Goal: Task Accomplishment & Management: Use online tool/utility

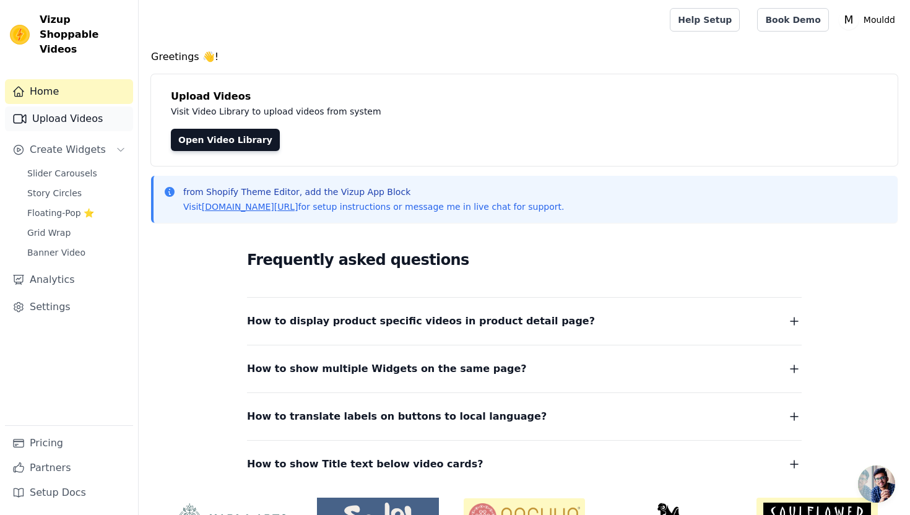
click at [96, 107] on link "Upload Videos" at bounding box center [69, 119] width 128 height 25
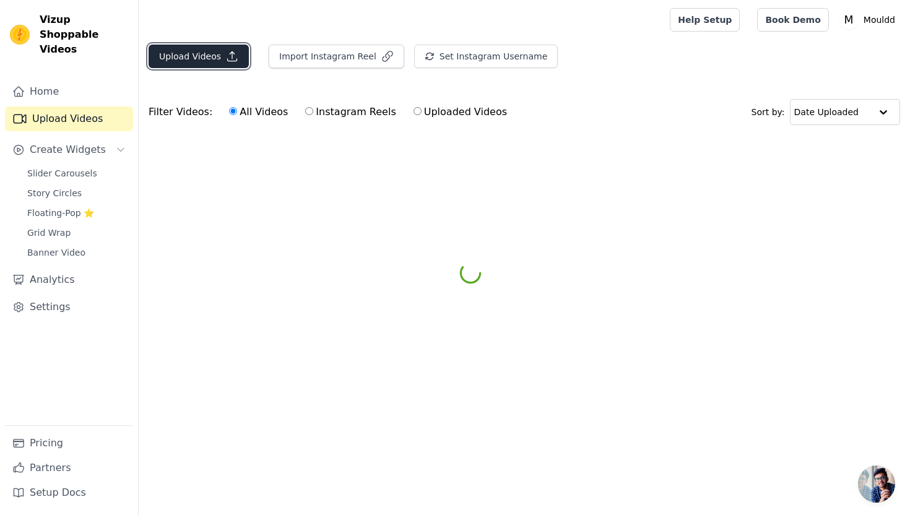
click at [237, 59] on button "Upload Videos" at bounding box center [199, 57] width 100 height 24
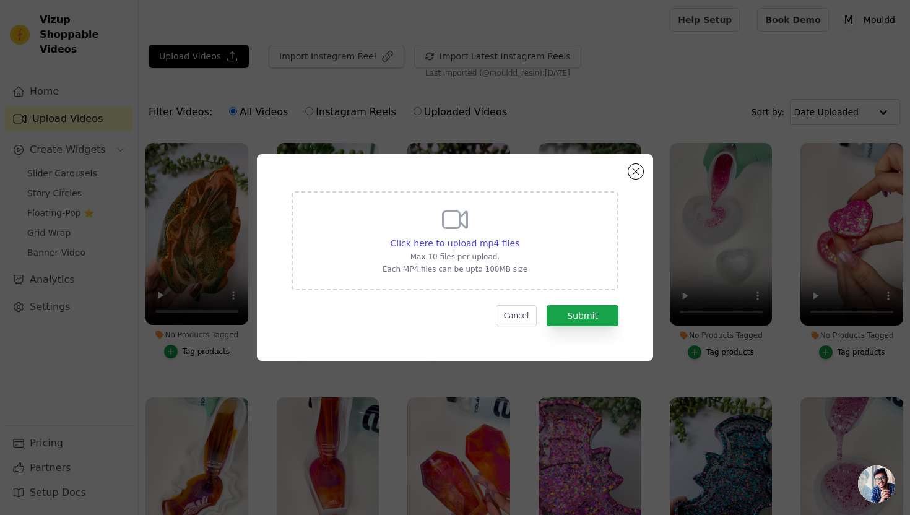
click at [385, 216] on div "Click here to upload mp4 files Max 10 files per upload. Each MP4 files can be u…" at bounding box center [455, 240] width 327 height 99
click at [519, 237] on input "Click here to upload mp4 files Max 10 files per upload. Each MP4 files can be u…" at bounding box center [519, 237] width 1 height 1
type input "C:\fakepath\snowflake pot reveal.mp4"
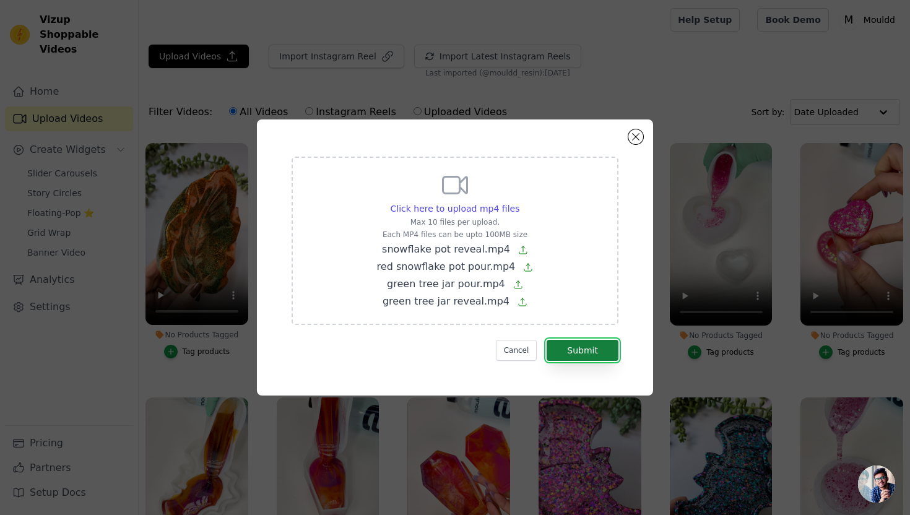
click at [574, 349] on button "Submit" at bounding box center [583, 350] width 72 height 21
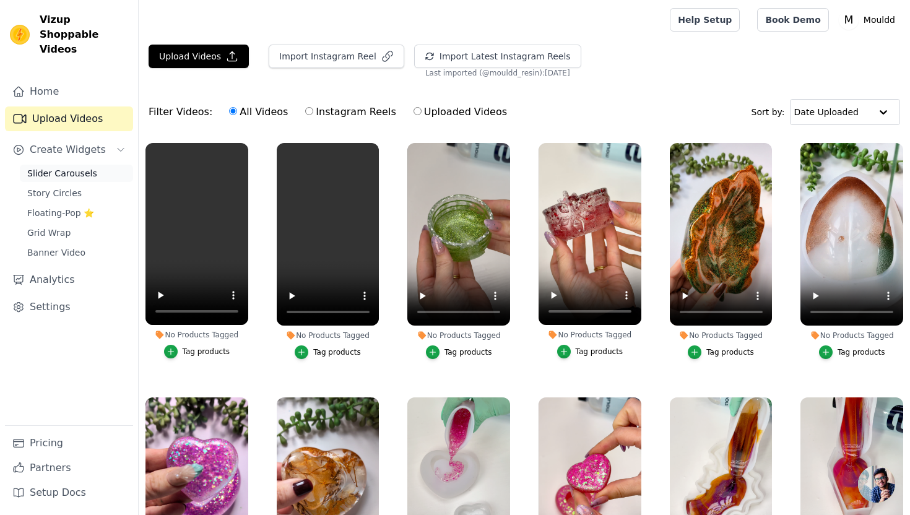
click at [94, 165] on link "Slider Carousels" at bounding box center [76, 173] width 113 height 17
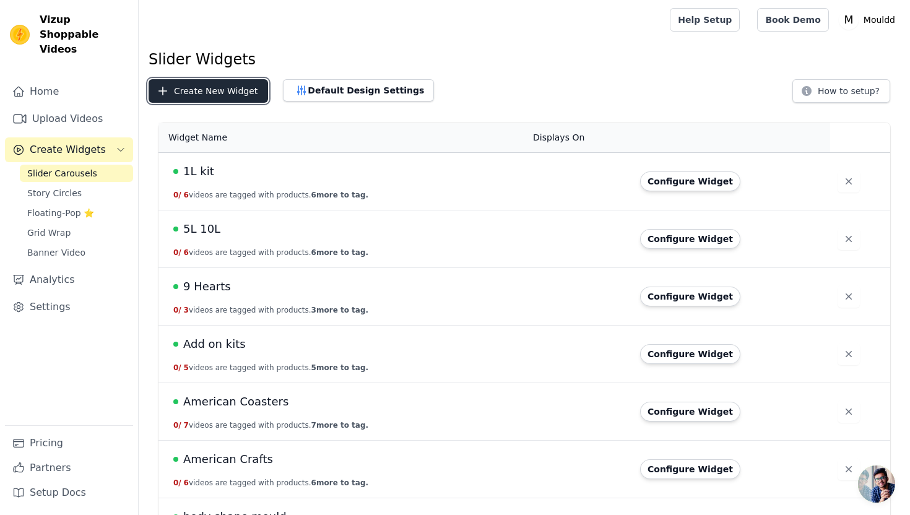
click at [233, 90] on button "Create New Widget" at bounding box center [209, 91] width 120 height 24
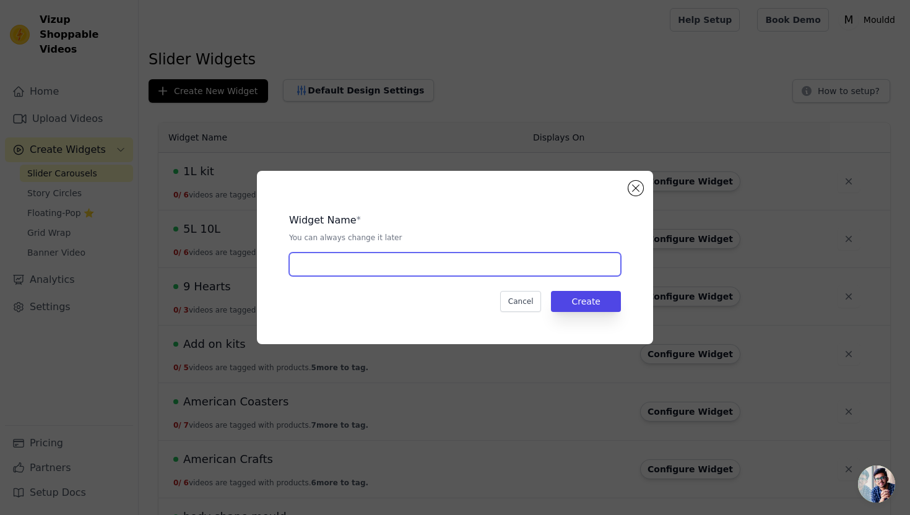
click at [346, 270] on input "text" at bounding box center [455, 265] width 332 height 24
type input "Christmas Jar Set"
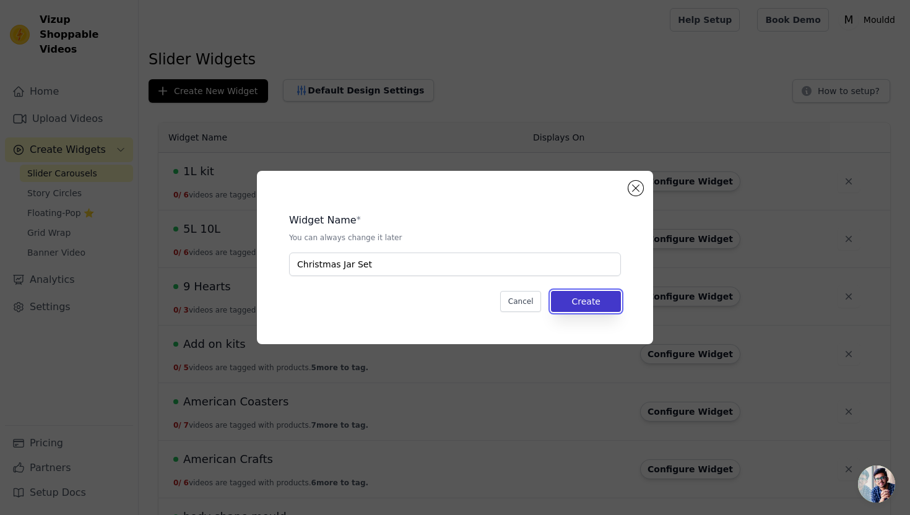
click at [608, 305] on button "Create" at bounding box center [586, 301] width 70 height 21
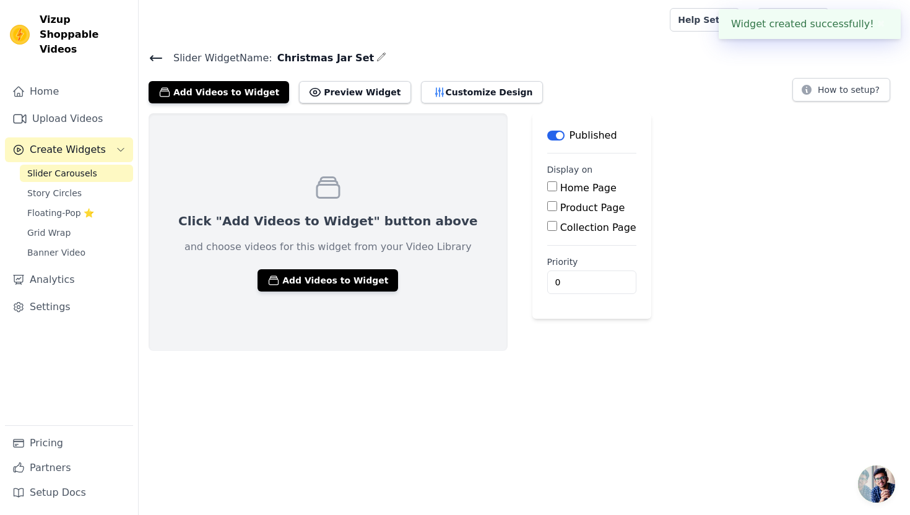
click at [263, 246] on p "and choose videos for this widget from your Video Library" at bounding box center [328, 247] width 287 height 15
click at [277, 275] on button "Add Videos to Widget" at bounding box center [328, 280] width 141 height 22
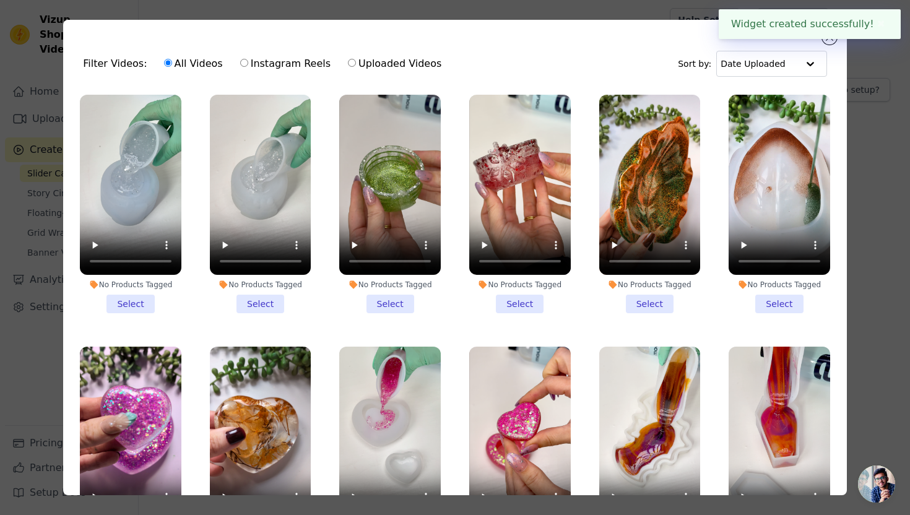
click at [146, 297] on li "No Products Tagged Select" at bounding box center [131, 204] width 102 height 219
click at [0, 0] on input "No Products Tagged Select" at bounding box center [0, 0] width 0 height 0
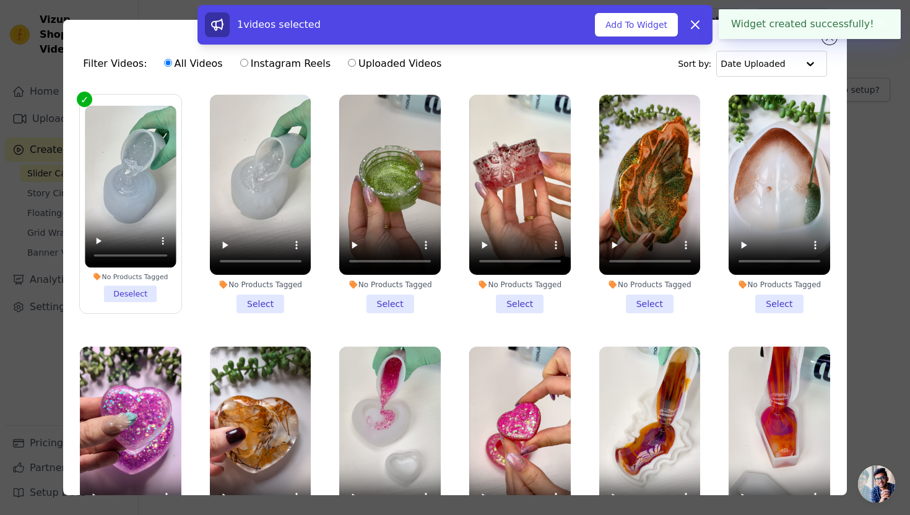
click at [266, 299] on li "No Products Tagged Select" at bounding box center [261, 204] width 102 height 219
click at [0, 0] on input "No Products Tagged Select" at bounding box center [0, 0] width 0 height 0
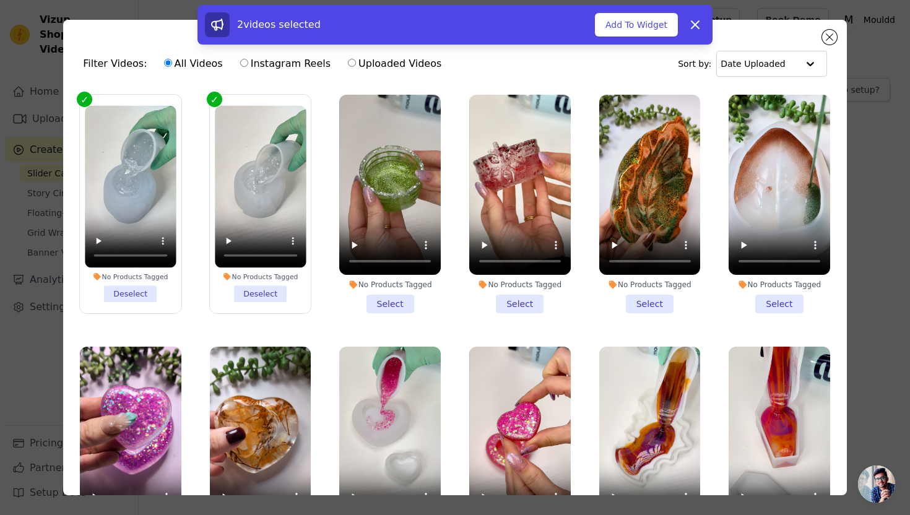
click at [393, 308] on li "No Products Tagged Select" at bounding box center [390, 204] width 102 height 219
click at [0, 0] on input "No Products Tagged Select" at bounding box center [0, 0] width 0 height 0
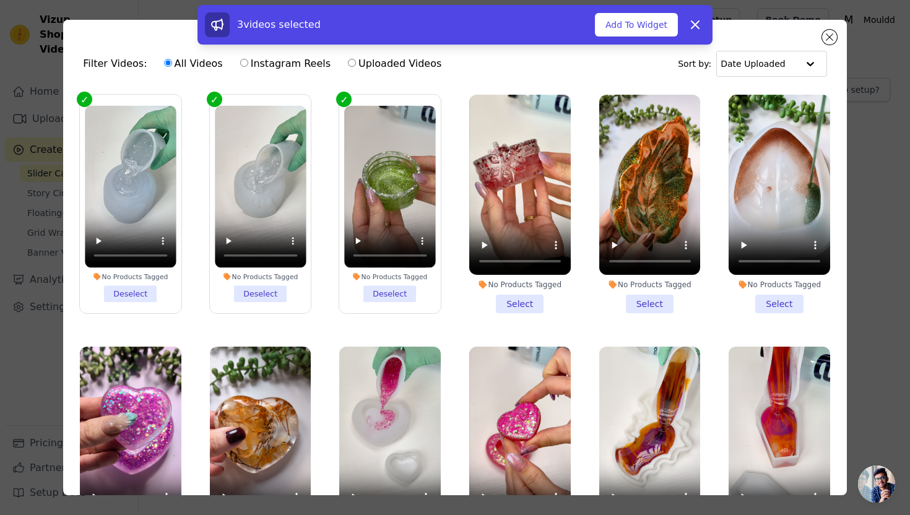
click at [512, 302] on li "No Products Tagged Select" at bounding box center [520, 204] width 102 height 219
click at [0, 0] on input "No Products Tagged Select" at bounding box center [0, 0] width 0 height 0
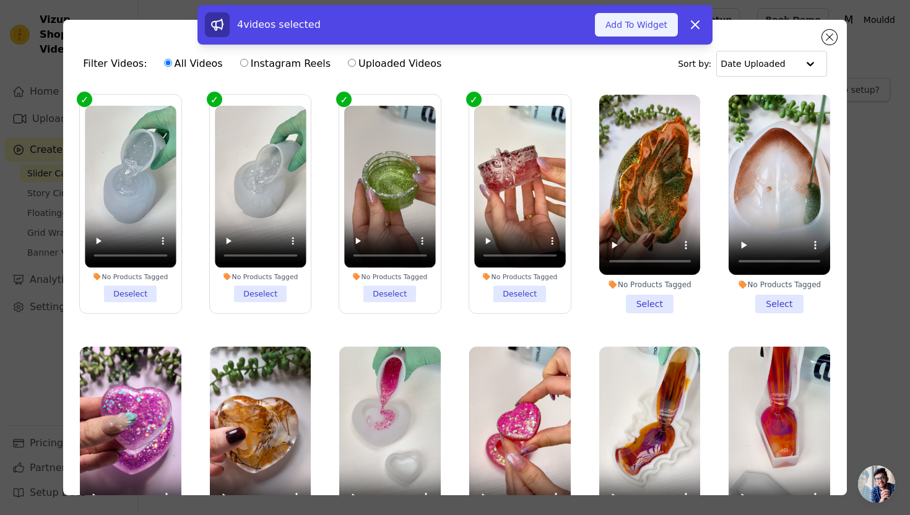
click at [643, 28] on button "Add To Widget" at bounding box center [636, 25] width 83 height 24
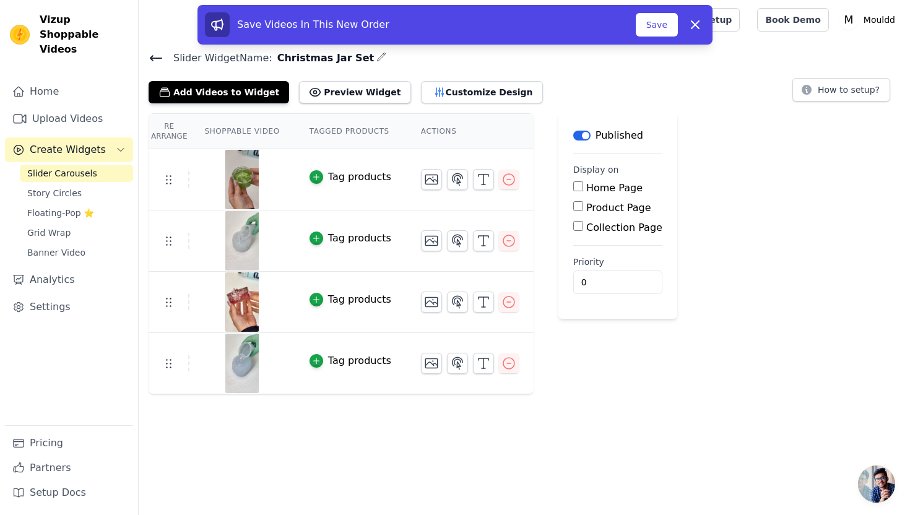
click at [236, 240] on img at bounding box center [242, 240] width 35 height 59
click at [431, 240] on icon "button" at bounding box center [431, 241] width 12 height 9
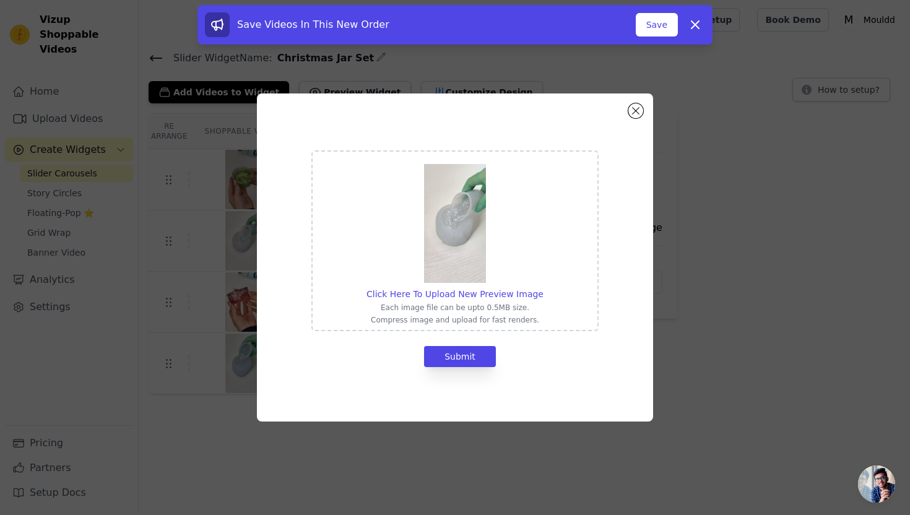
click at [451, 257] on img at bounding box center [455, 223] width 62 height 119
click at [543, 287] on input "Click Here To Upload New Preview Image Each image file can be upto 0.5MB size. …" at bounding box center [543, 287] width 1 height 1
click at [636, 107] on button "Close modal" at bounding box center [636, 110] width 15 height 15
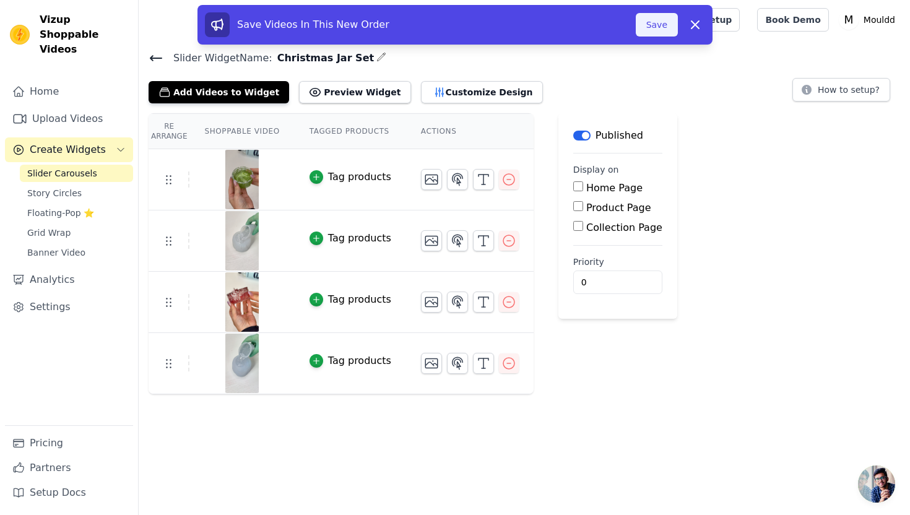
click at [643, 25] on button "Save" at bounding box center [657, 25] width 42 height 24
click at [58, 107] on link "Upload Videos" at bounding box center [69, 119] width 128 height 25
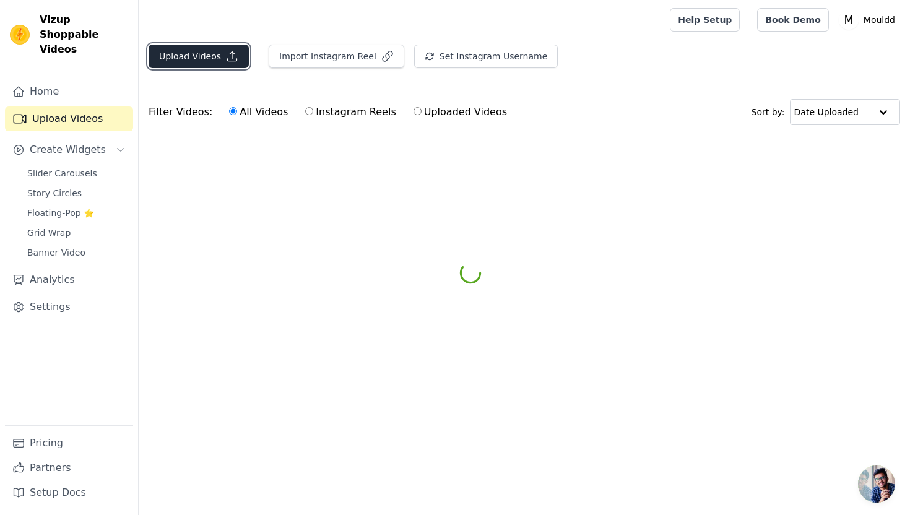
click at [217, 58] on button "Upload Videos" at bounding box center [199, 57] width 100 height 24
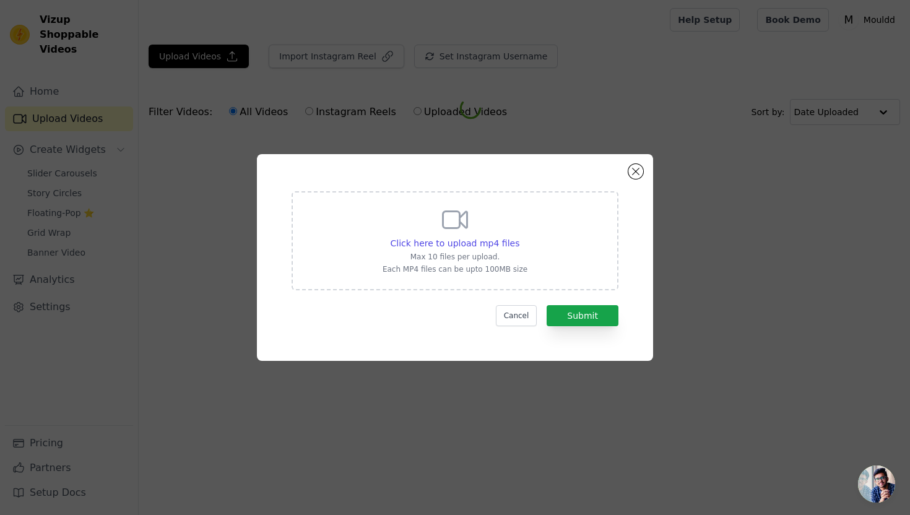
click at [380, 241] on div "Click here to upload mp4 files Max 10 files per upload. Each MP4 files can be u…" at bounding box center [455, 240] width 327 height 99
click at [519, 237] on input "Click here to upload mp4 files Max 10 files per upload. Each MP4 files can be u…" at bounding box center [519, 237] width 1 height 1
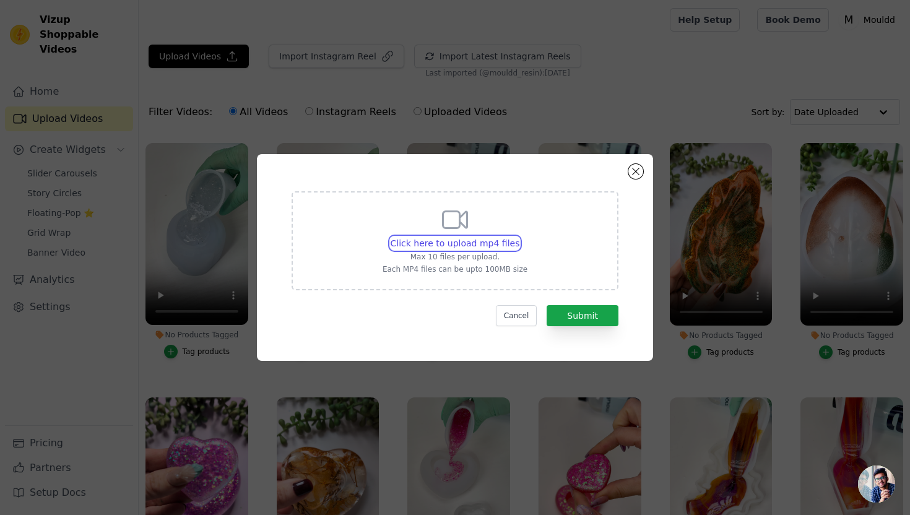
type input "C:\fakepath\Green Tree Jar Mould Pour.mp4"
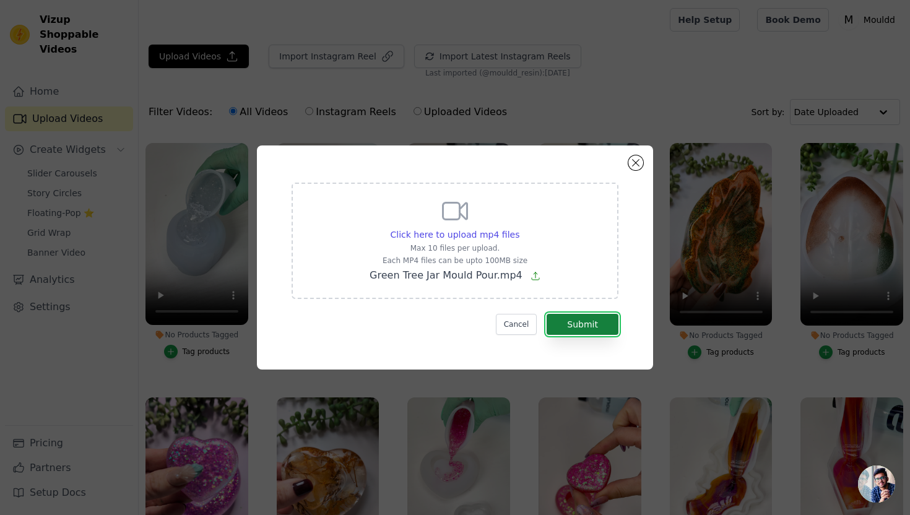
click at [590, 330] on button "Submit" at bounding box center [583, 324] width 72 height 21
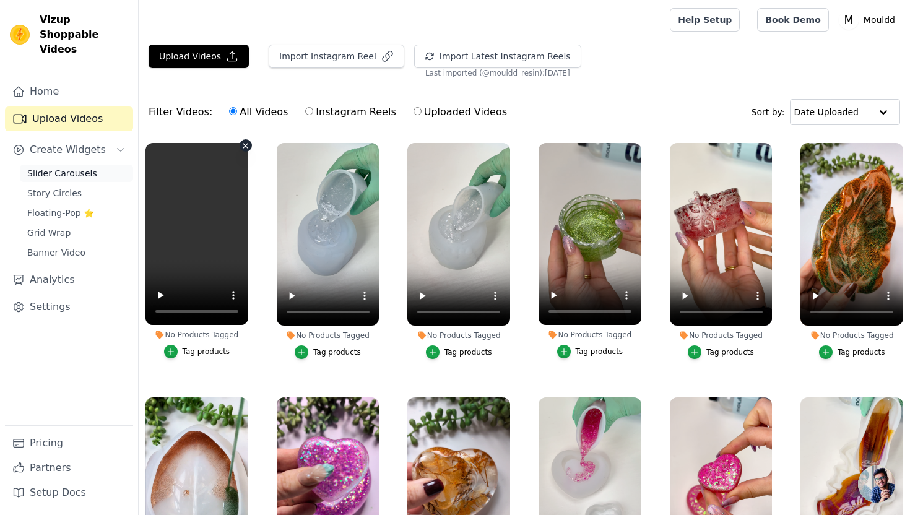
click at [103, 165] on link "Slider Carousels" at bounding box center [76, 173] width 113 height 17
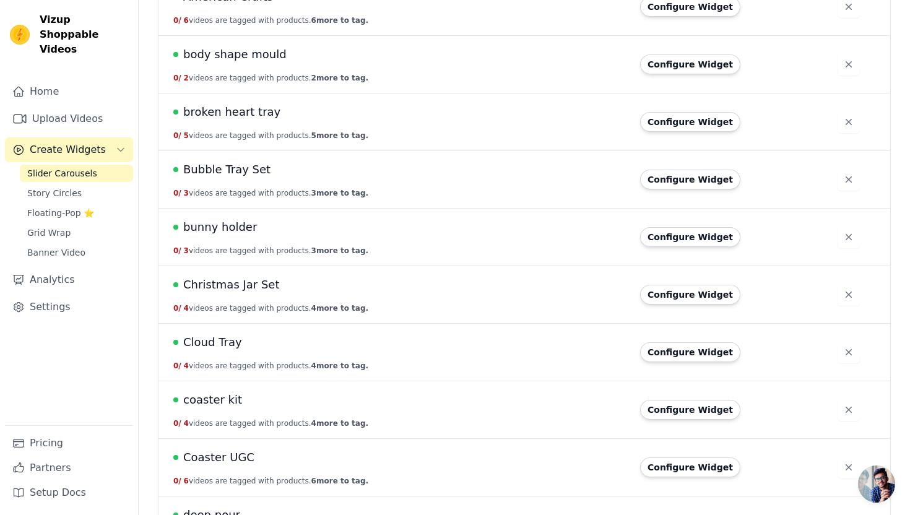
scroll to position [472, 0]
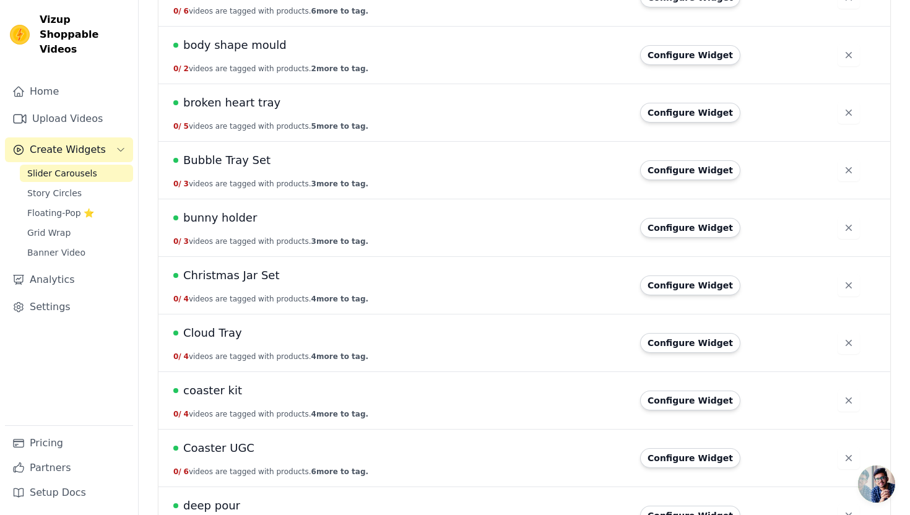
click at [253, 274] on span "Christmas Jar Set" at bounding box center [231, 275] width 97 height 17
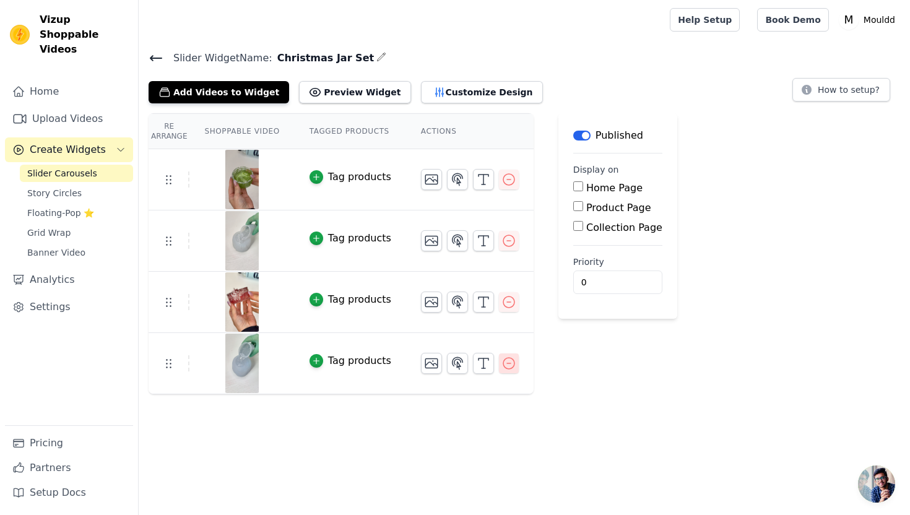
click at [505, 365] on icon "button" at bounding box center [509, 363] width 15 height 15
click at [235, 91] on button "Add Videos to Widget" at bounding box center [219, 92] width 141 height 22
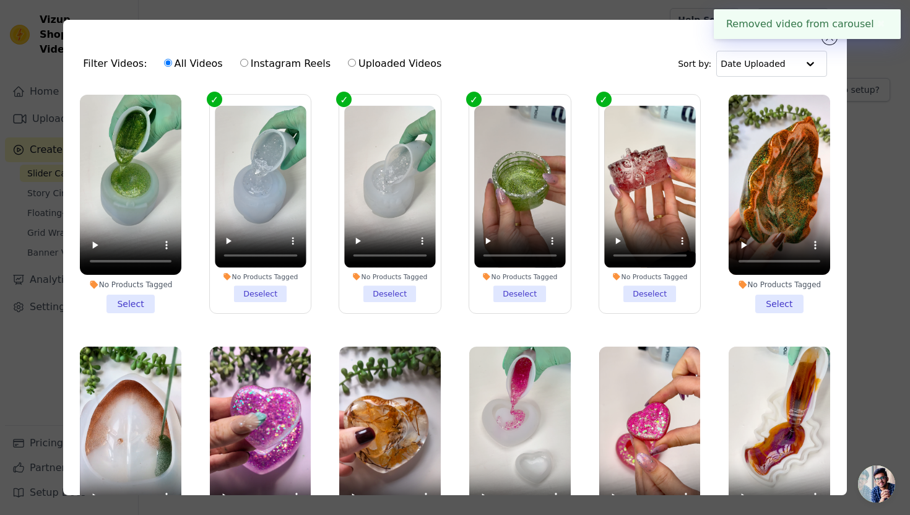
click at [126, 302] on li "No Products Tagged Select" at bounding box center [131, 204] width 102 height 219
click at [0, 0] on input "No Products Tagged Select" at bounding box center [0, 0] width 0 height 0
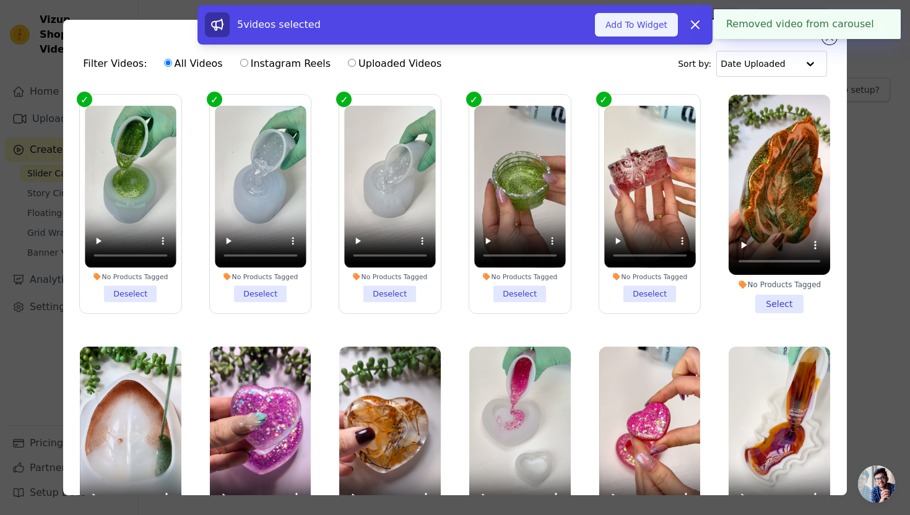
click at [617, 27] on button "Add To Widget" at bounding box center [636, 25] width 83 height 24
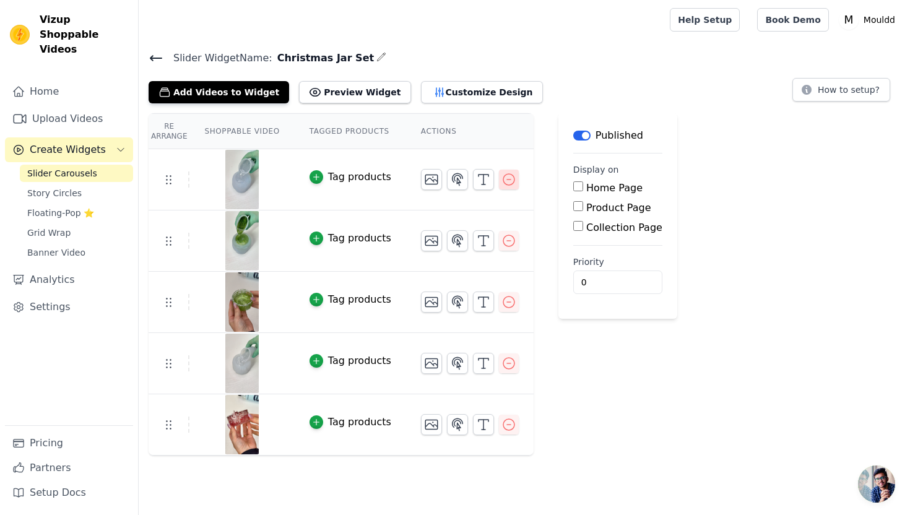
click at [504, 175] on icon "button" at bounding box center [509, 179] width 15 height 15
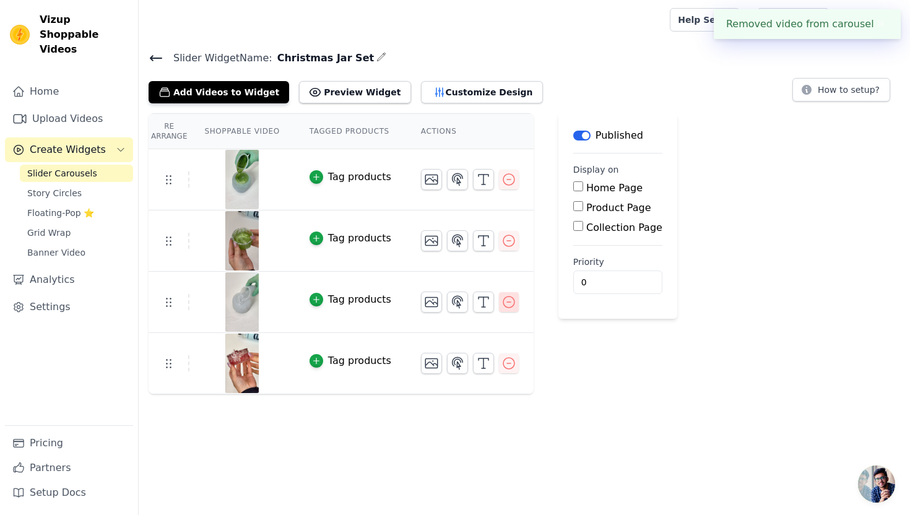
click at [506, 300] on icon "button" at bounding box center [509, 302] width 15 height 15
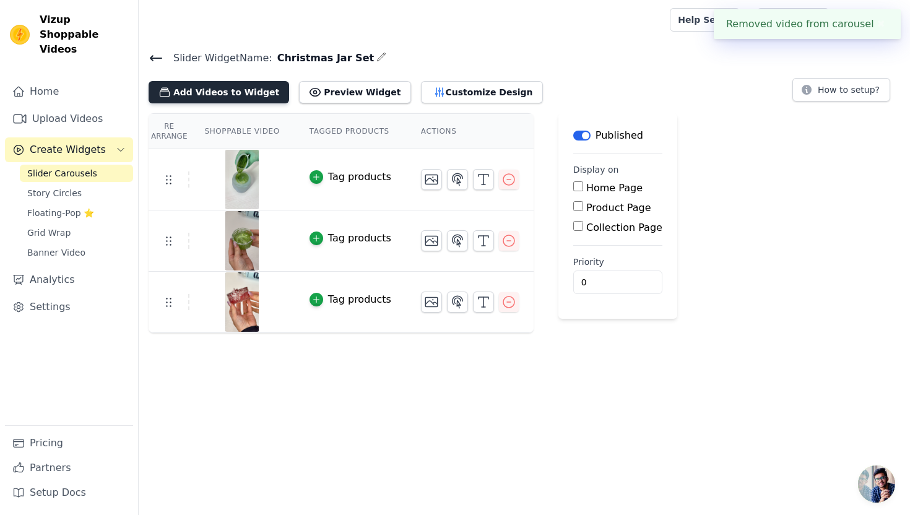
click at [245, 90] on button "Add Videos to Widget" at bounding box center [219, 92] width 141 height 22
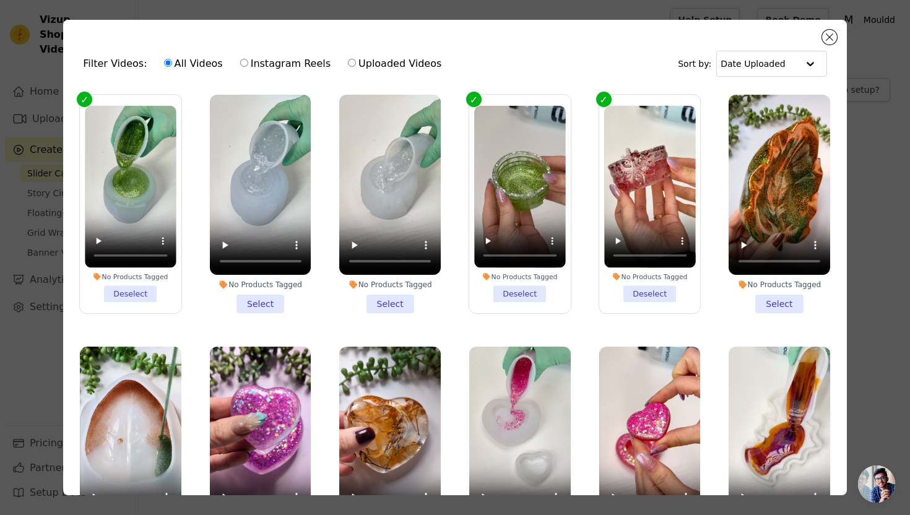
click at [505, 55] on div "Filter Videos: All Videos Instagram Reels Uploaded Videos Sort by: Date Uploaded" at bounding box center [455, 64] width 764 height 48
click at [386, 300] on li "No Products Tagged Select" at bounding box center [390, 204] width 102 height 219
click at [0, 0] on input "No Products Tagged Select" at bounding box center [0, 0] width 0 height 0
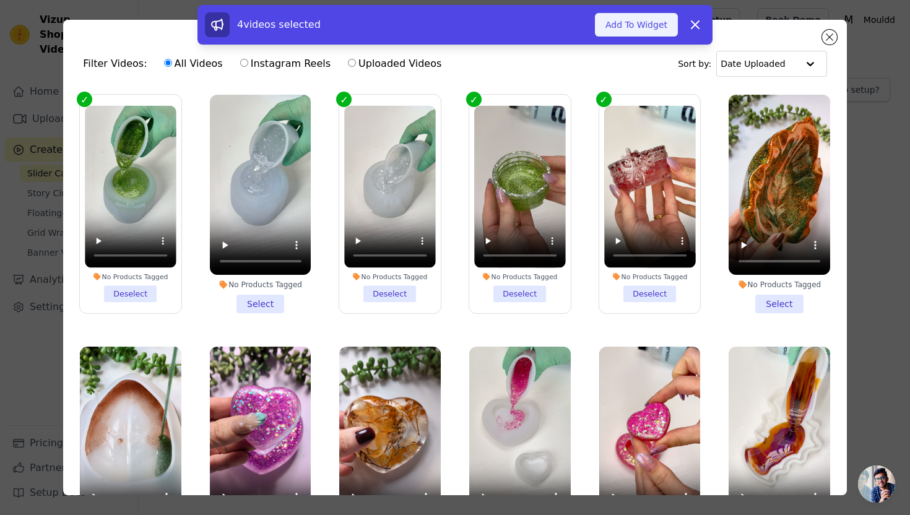
click at [620, 25] on button "Add To Widget" at bounding box center [636, 25] width 83 height 24
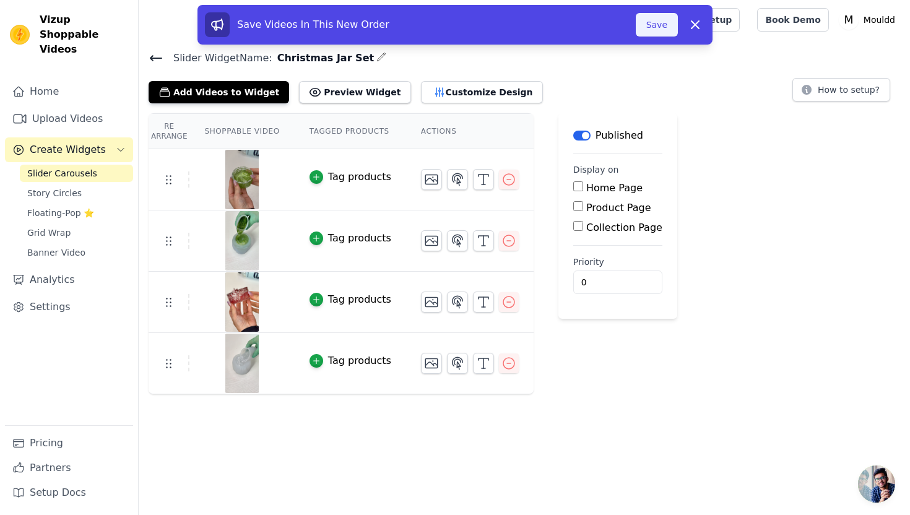
click at [653, 22] on button "Save" at bounding box center [657, 25] width 42 height 24
